Goal: Task Accomplishment & Management: Manage account settings

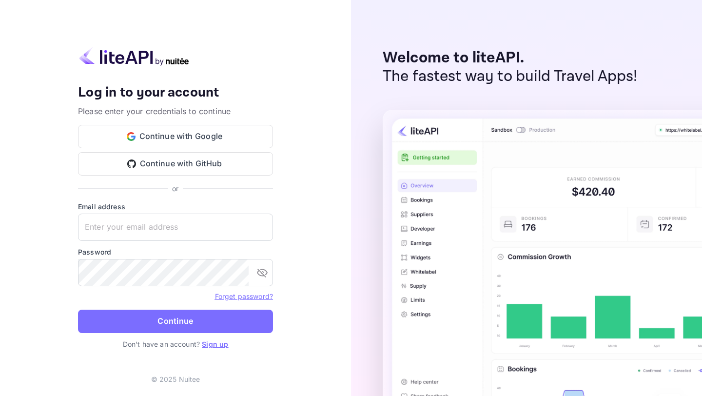
click at [211, 346] on link "Sign up" at bounding box center [215, 344] width 26 height 8
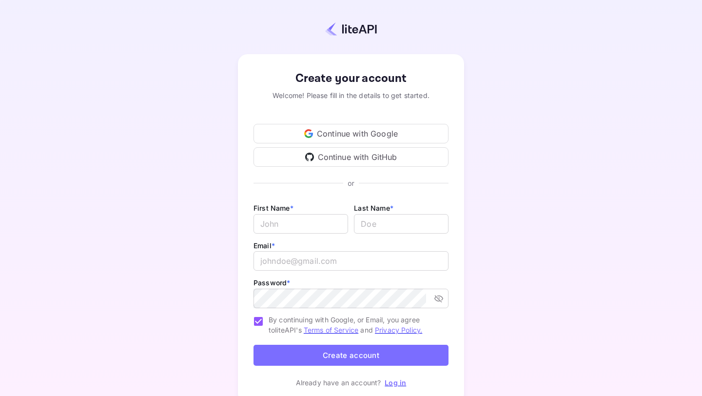
click at [388, 384] on link "Log in" at bounding box center [394, 382] width 21 height 8
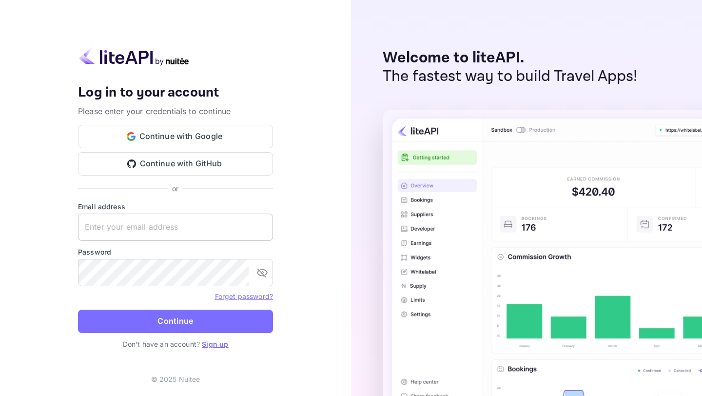
click at [191, 223] on input "text" at bounding box center [175, 226] width 195 height 27
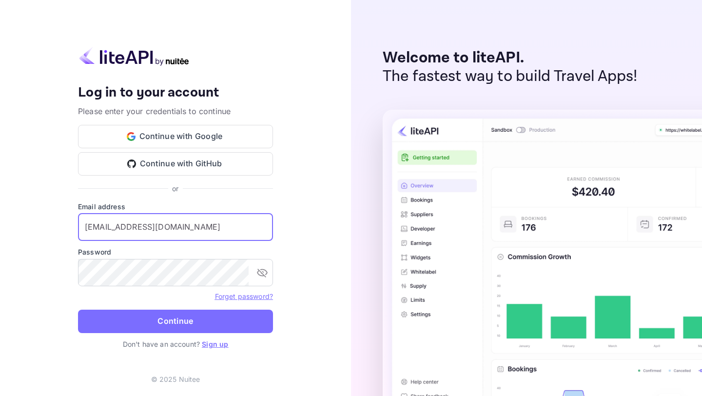
type input "[EMAIL_ADDRESS][DOMAIN_NAME]"
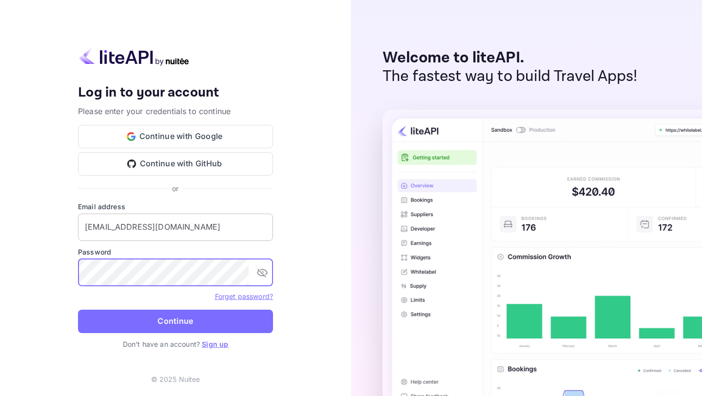
click at [78, 309] on button "Continue" at bounding box center [175, 320] width 195 height 23
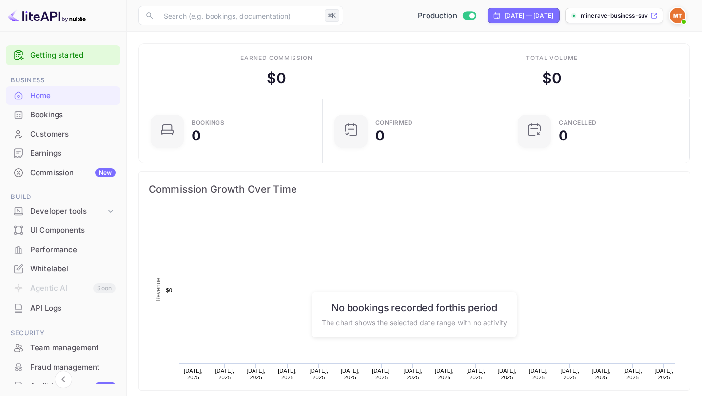
scroll to position [158, 178]
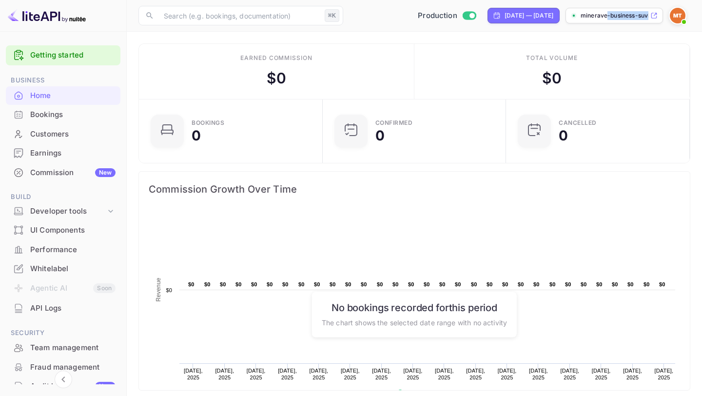
drag, startPoint x: 606, startPoint y: 15, endPoint x: 607, endPoint y: 32, distance: 16.6
click at [607, 32] on div "Now you can check your travel website directly from the link. Check your websit…" at bounding box center [414, 372] width 575 height 745
click at [607, 32] on main "Earned commission $ 0 Total volume $ 0 Bookings 0 Confirmed 0 CANCELLED 0 Commi…" at bounding box center [414, 388] width 575 height 713
click at [73, 229] on div "UI Components" at bounding box center [72, 230] width 85 height 11
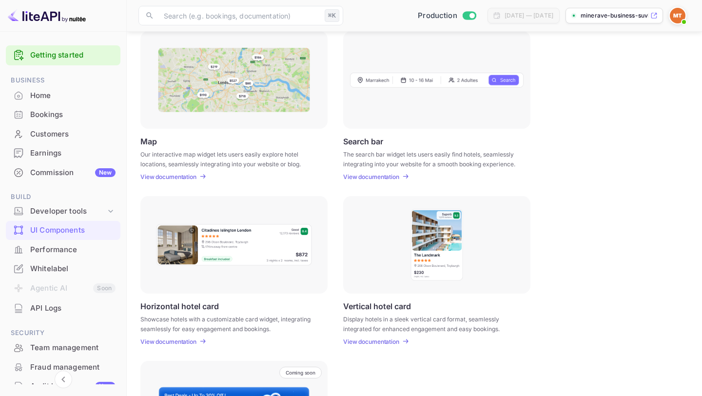
scroll to position [102, 0]
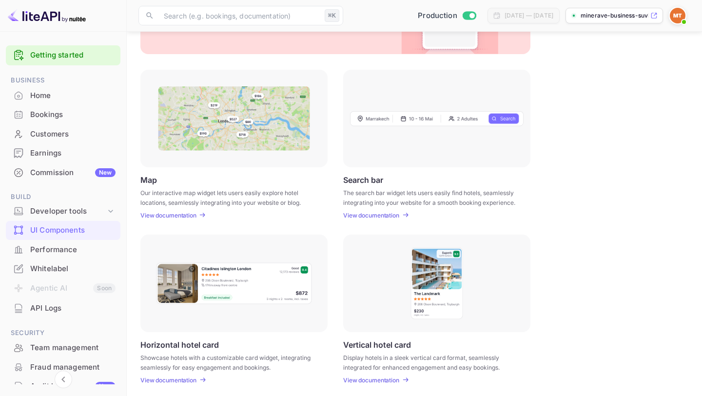
click at [188, 216] on p "View documentation" at bounding box center [168, 214] width 56 height 7
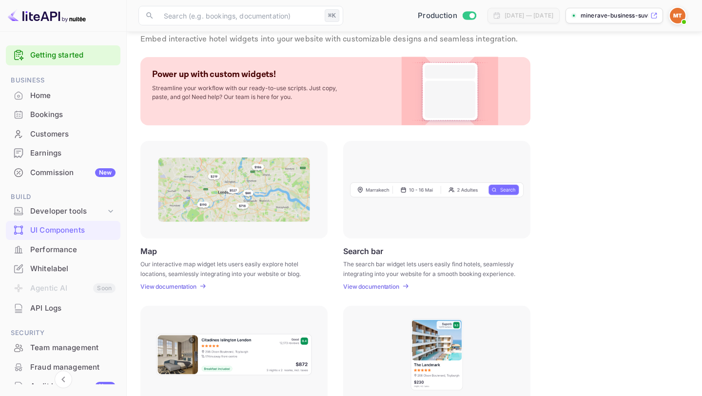
scroll to position [23, 0]
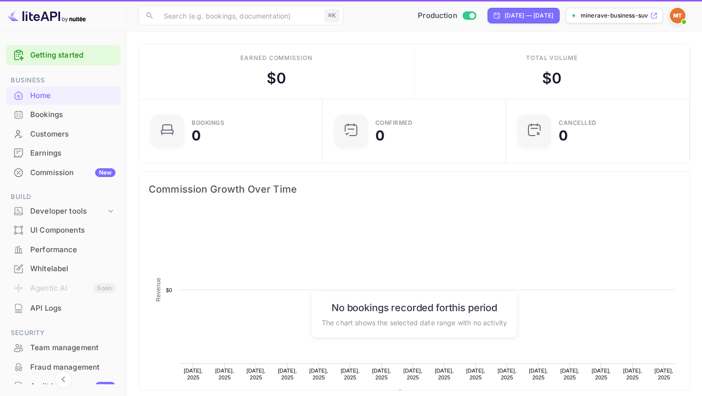
scroll to position [158, 178]
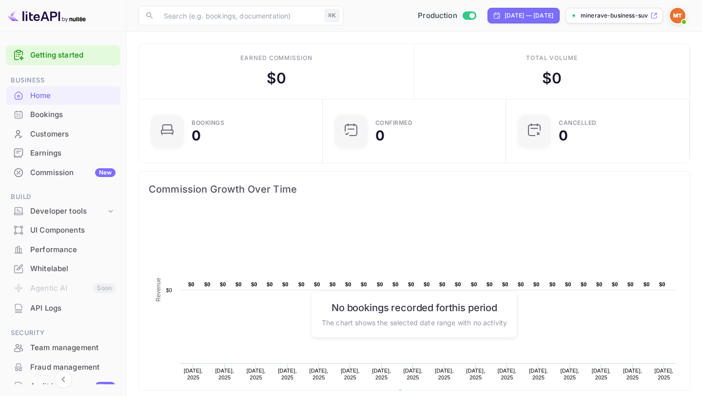
click at [70, 225] on div "UI Components" at bounding box center [72, 230] width 85 height 11
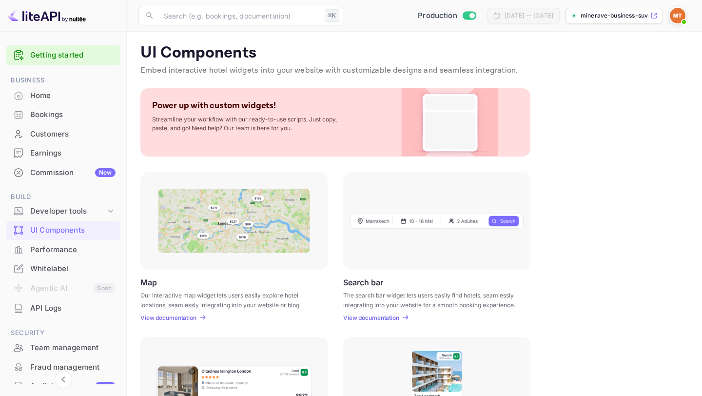
click at [388, 216] on img at bounding box center [436, 221] width 173 height 16
click at [365, 317] on p "View documentation" at bounding box center [371, 317] width 56 height 7
click at [591, 16] on p "minerave-business-suvk..." at bounding box center [614, 15] width 68 height 9
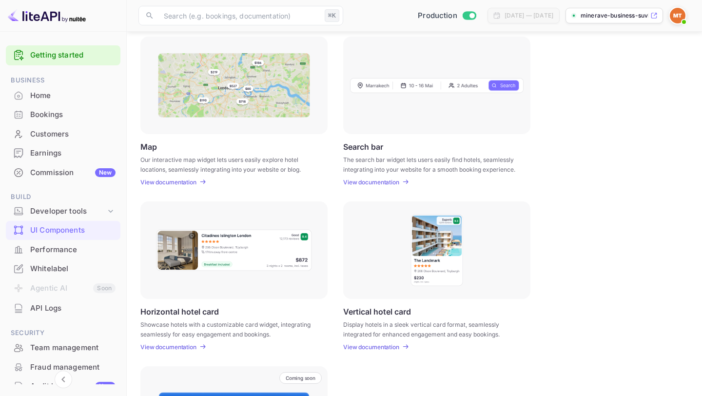
scroll to position [150, 0]
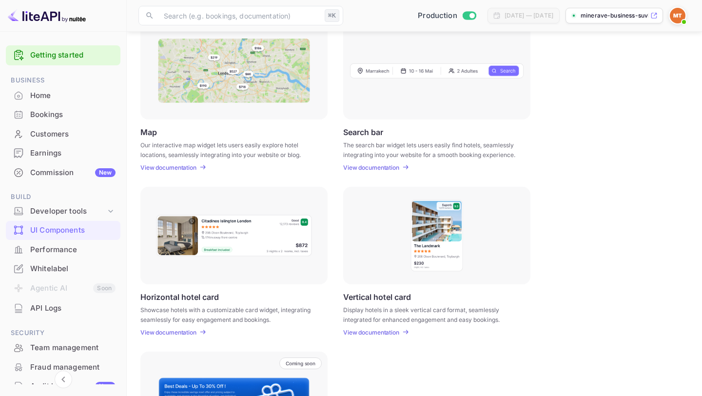
click at [43, 312] on div "API Logs" at bounding box center [72, 308] width 85 height 11
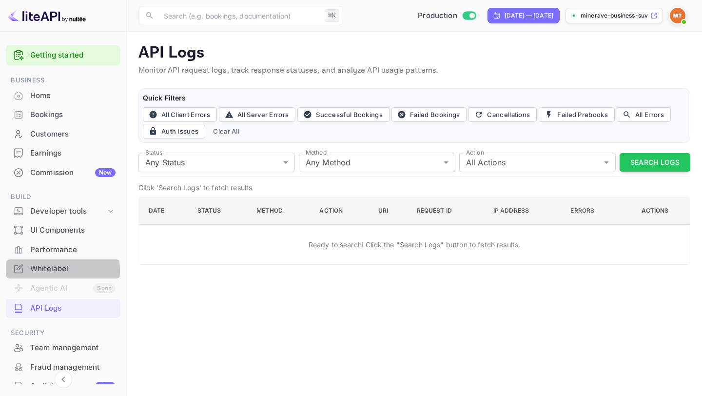
click at [48, 270] on div "Whitelabel" at bounding box center [72, 268] width 85 height 11
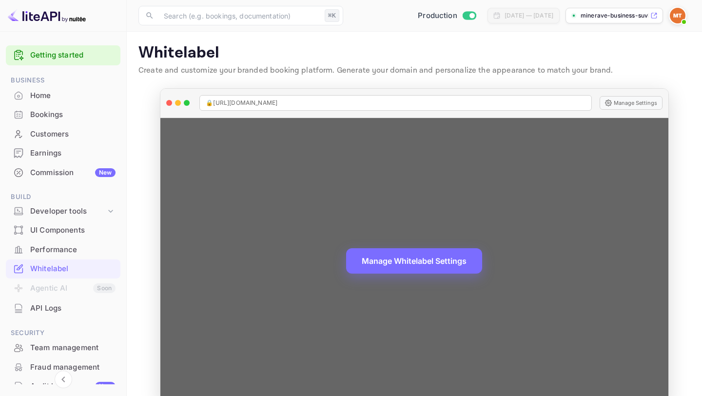
scroll to position [20, 0]
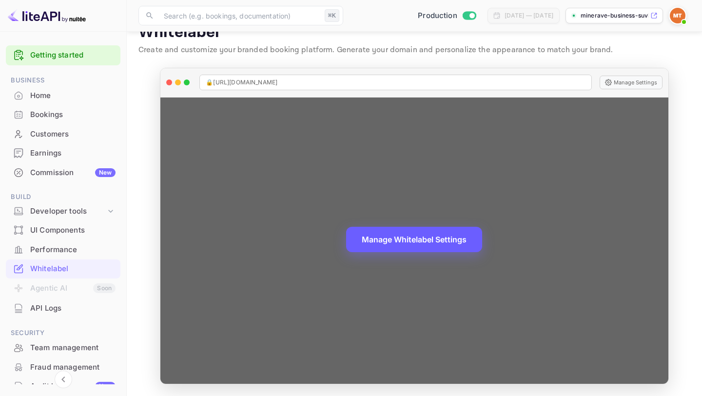
click at [402, 242] on button "Manage Whitelabel Settings" at bounding box center [414, 239] width 136 height 25
